Goal: Information Seeking & Learning: Learn about a topic

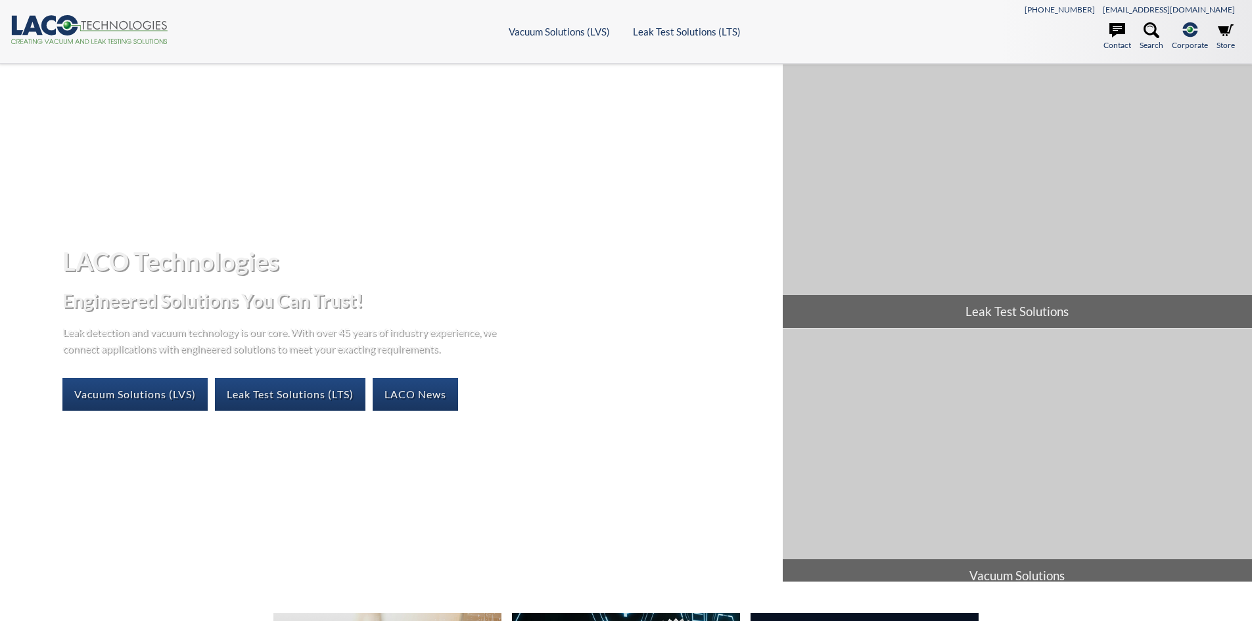
select select "Language Translate Widget"
click at [333, 393] on link "Leak Test Solutions (LTS)" at bounding box center [290, 394] width 151 height 33
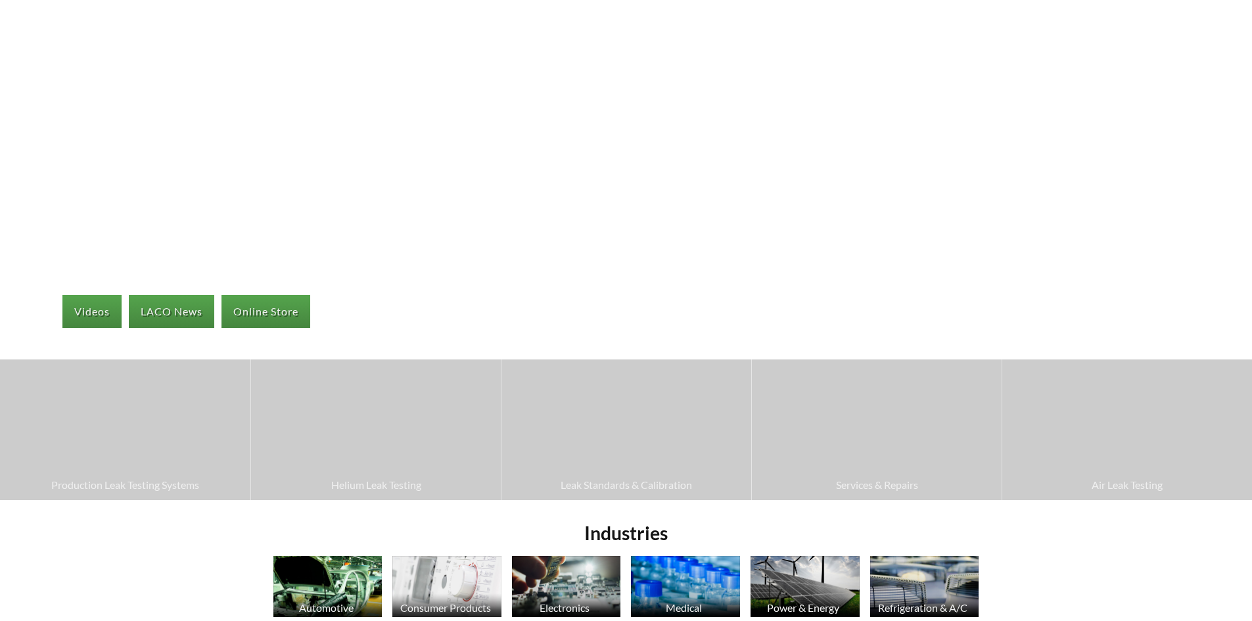
scroll to position [131, 0]
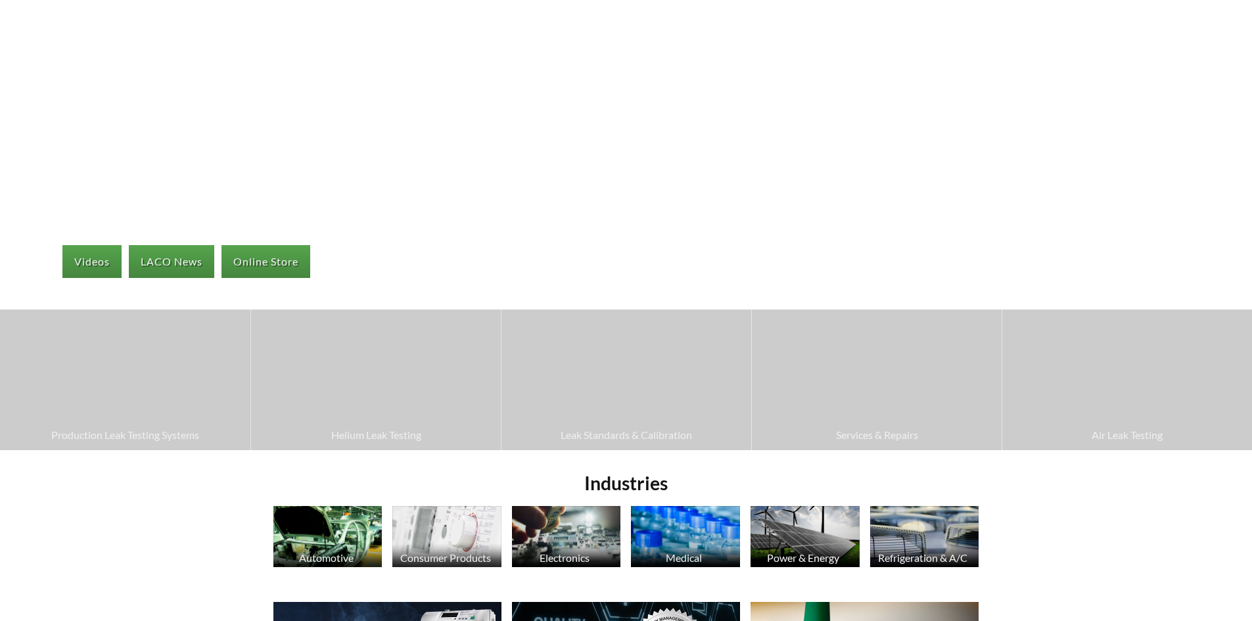
select select "Language Translate Widget"
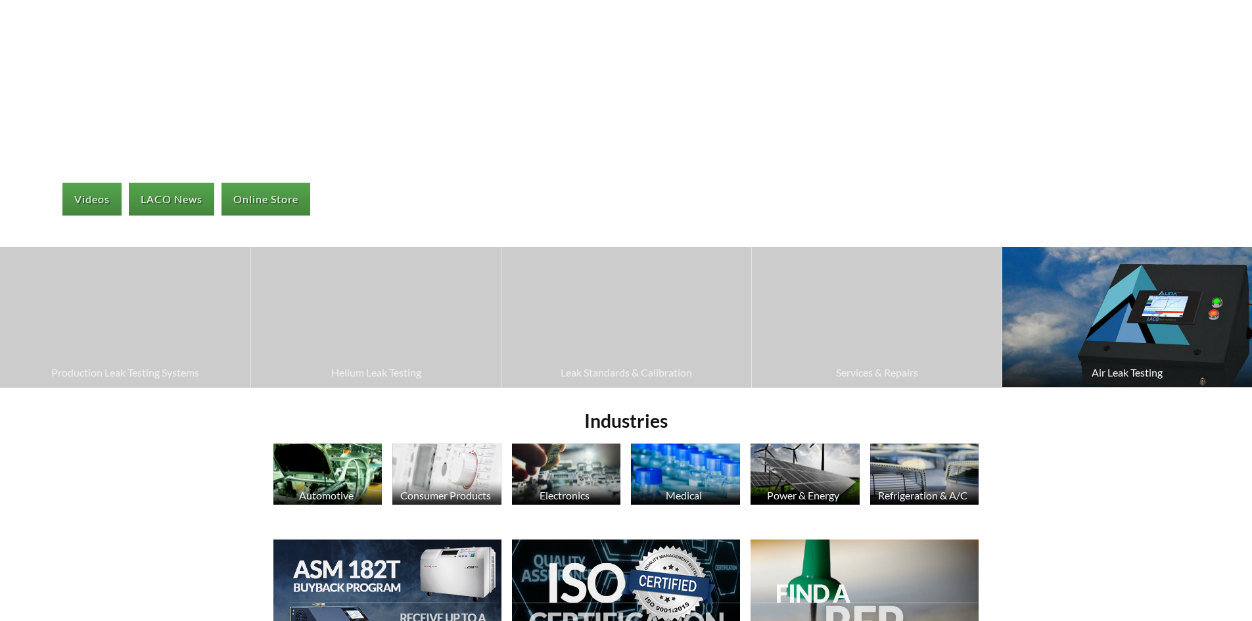
scroll to position [263, 0]
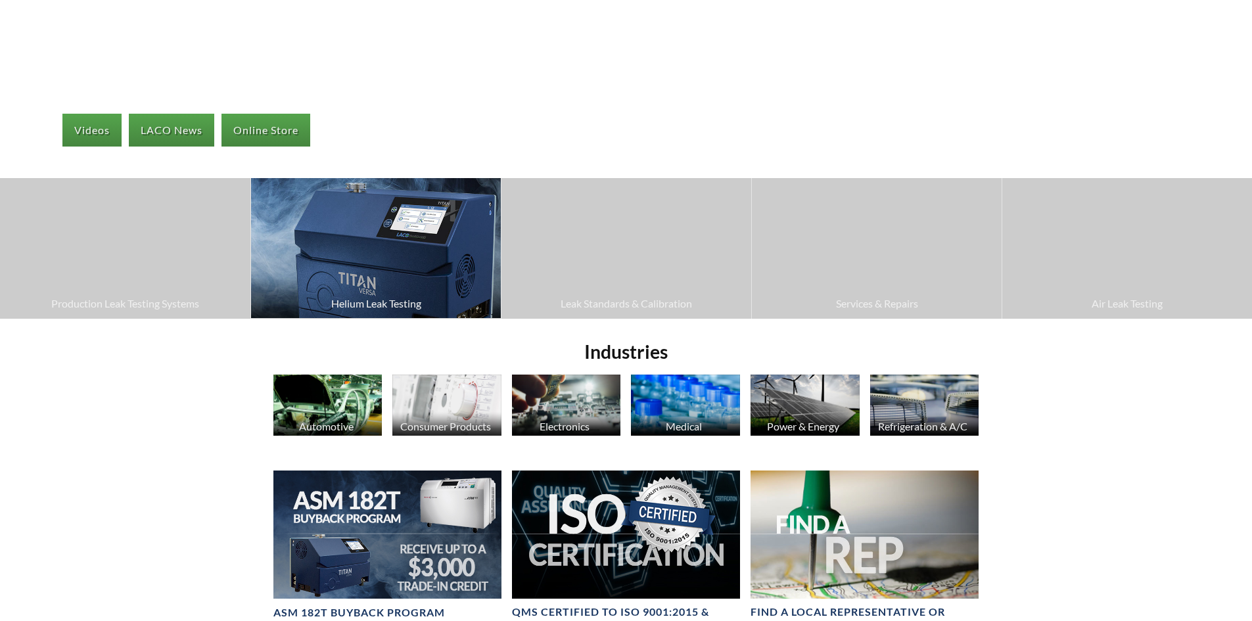
click at [382, 302] on span "Helium Leak Testing" at bounding box center [376, 303] width 237 height 17
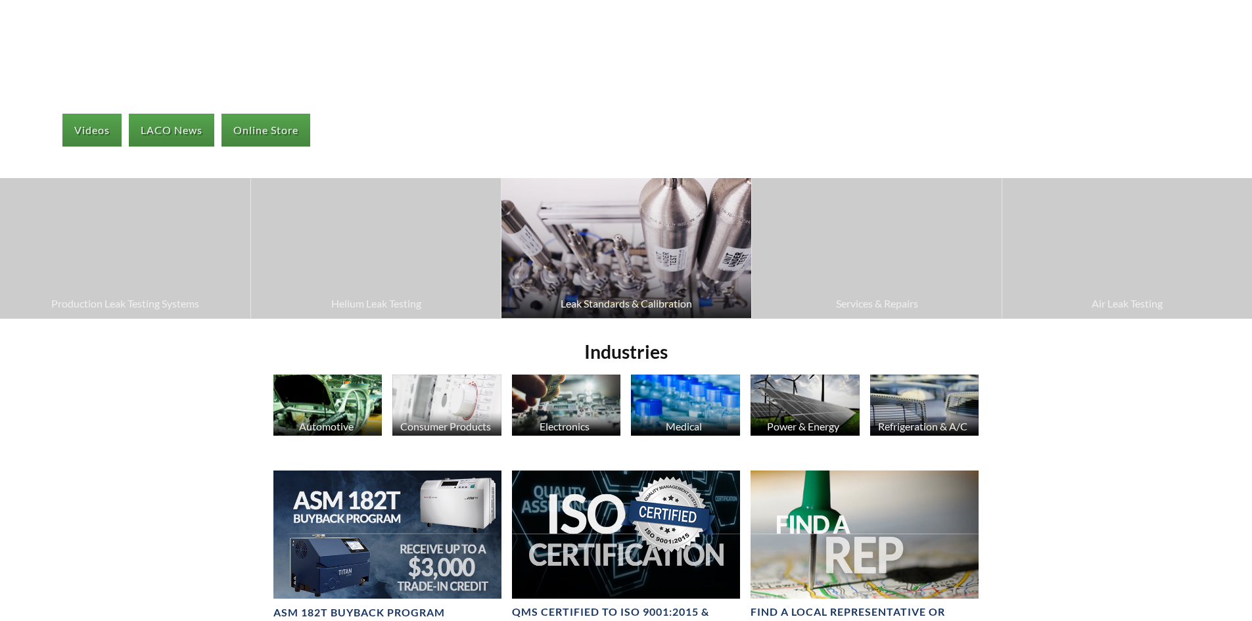
scroll to position [263, 0]
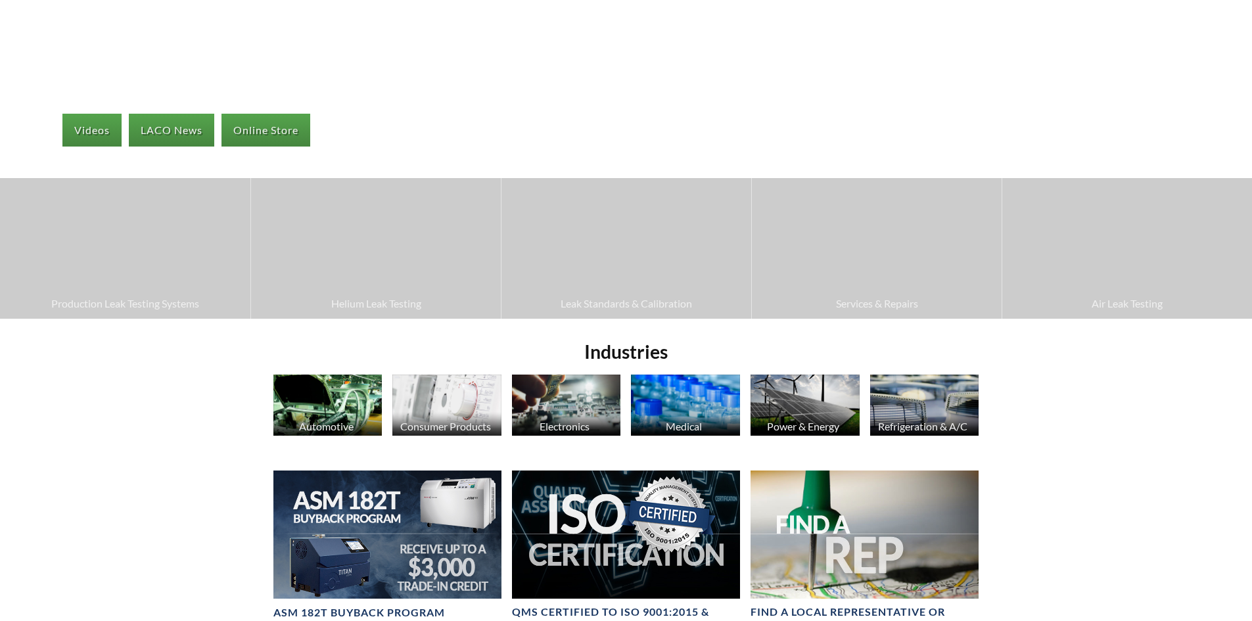
select select "Language Translate Widget"
